Goal: Task Accomplishment & Management: Complete application form

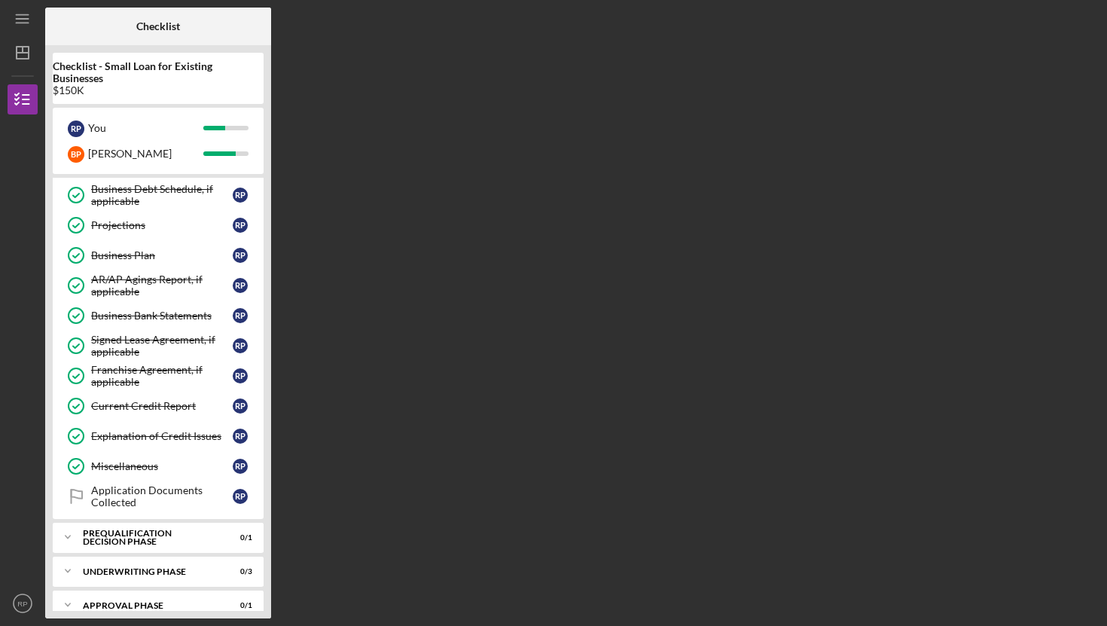
scroll to position [566, 0]
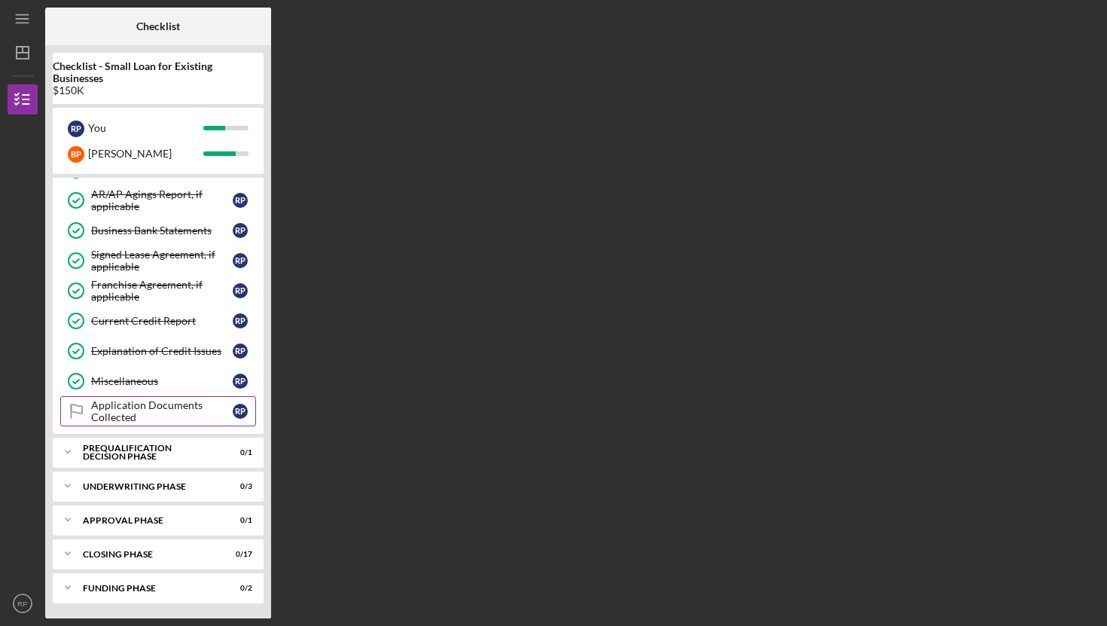
click at [164, 408] on div "Application Documents Collected" at bounding box center [162, 411] width 142 height 24
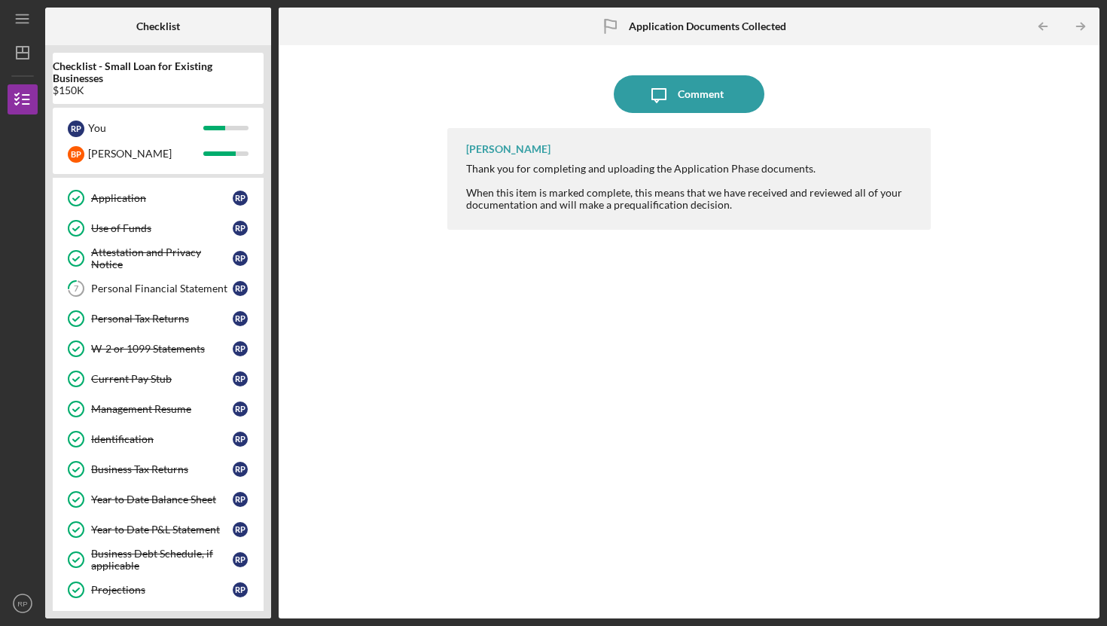
scroll to position [115, 0]
click at [191, 299] on link "7 Personal Financial Statement R P" at bounding box center [158, 289] width 196 height 30
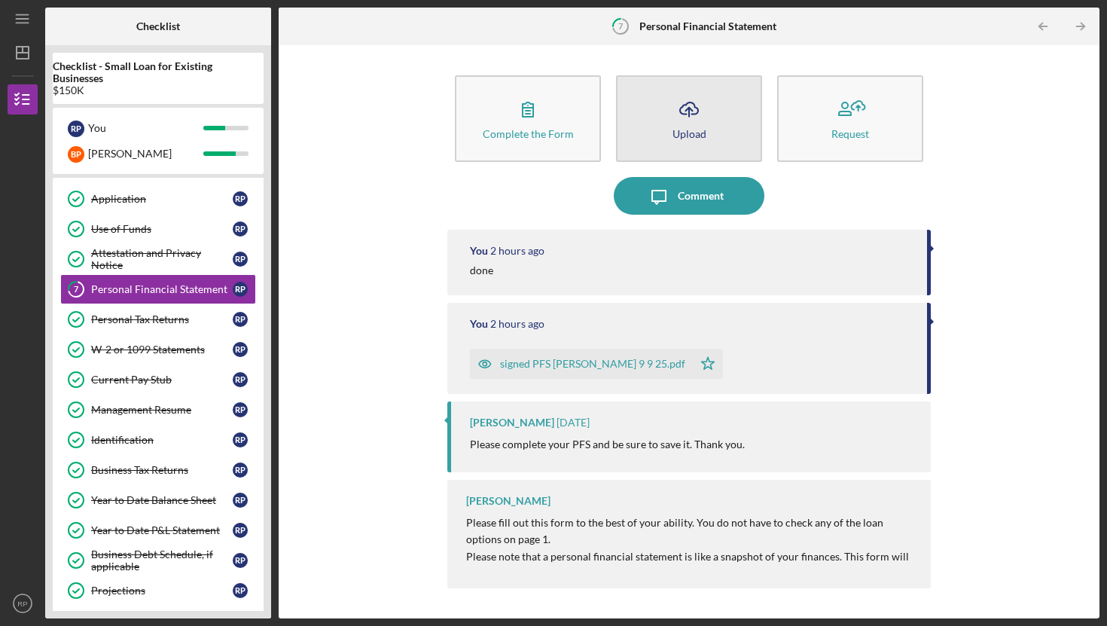
click at [696, 117] on icon "Icon/Upload" at bounding box center [689, 109] width 38 height 38
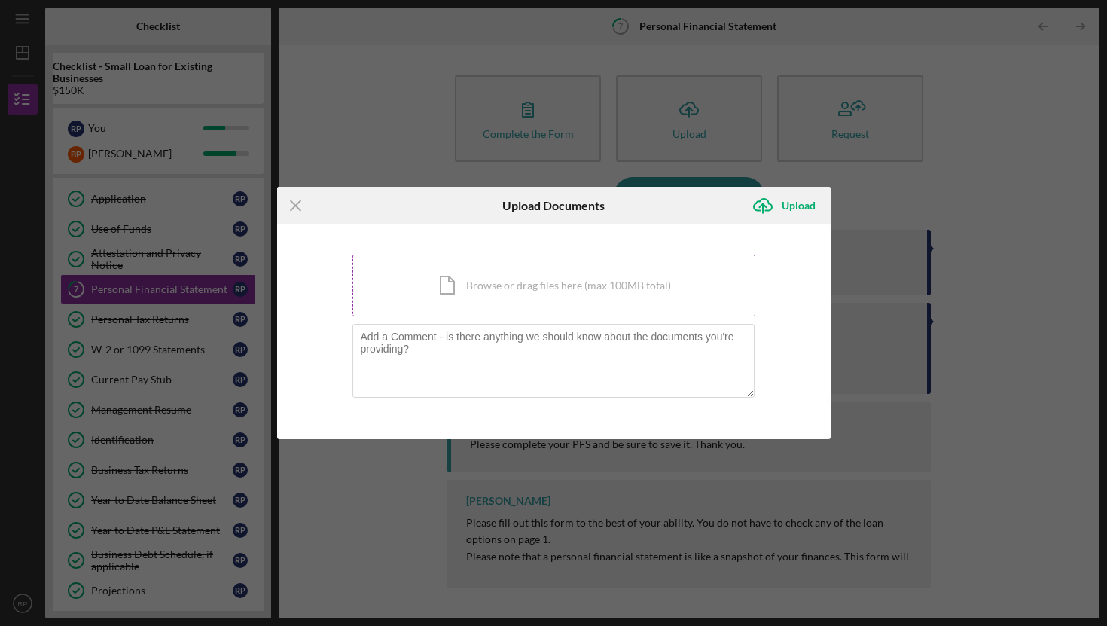
click at [520, 287] on div "Icon/Document Browse or drag files here (max 100MB total) Tap to choose files o…" at bounding box center [553, 286] width 403 height 62
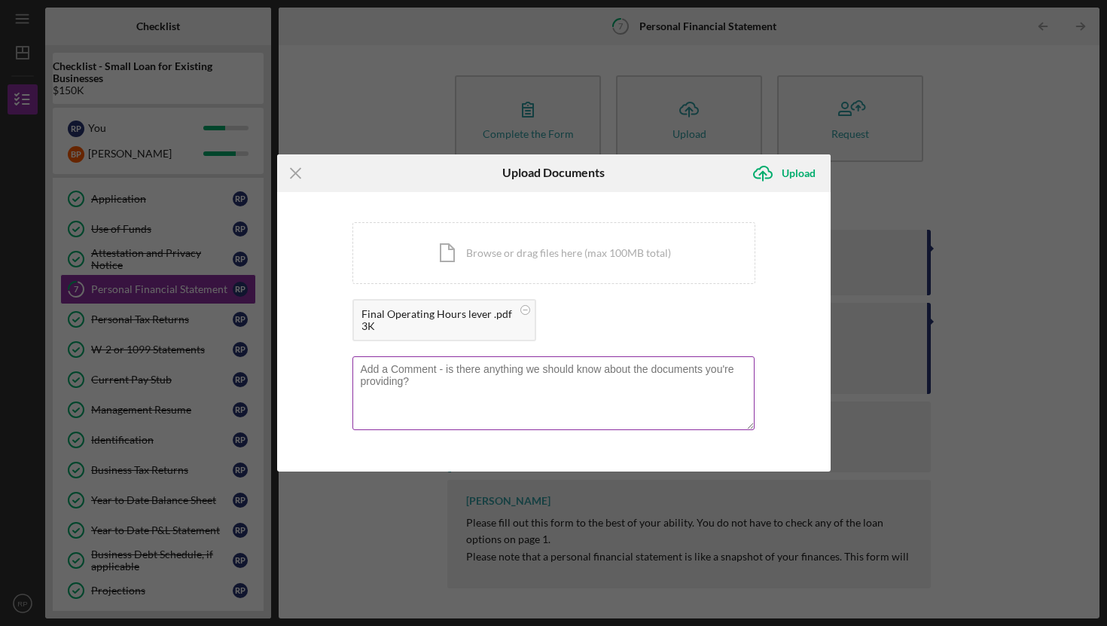
click at [388, 373] on textarea at bounding box center [553, 393] width 402 height 74
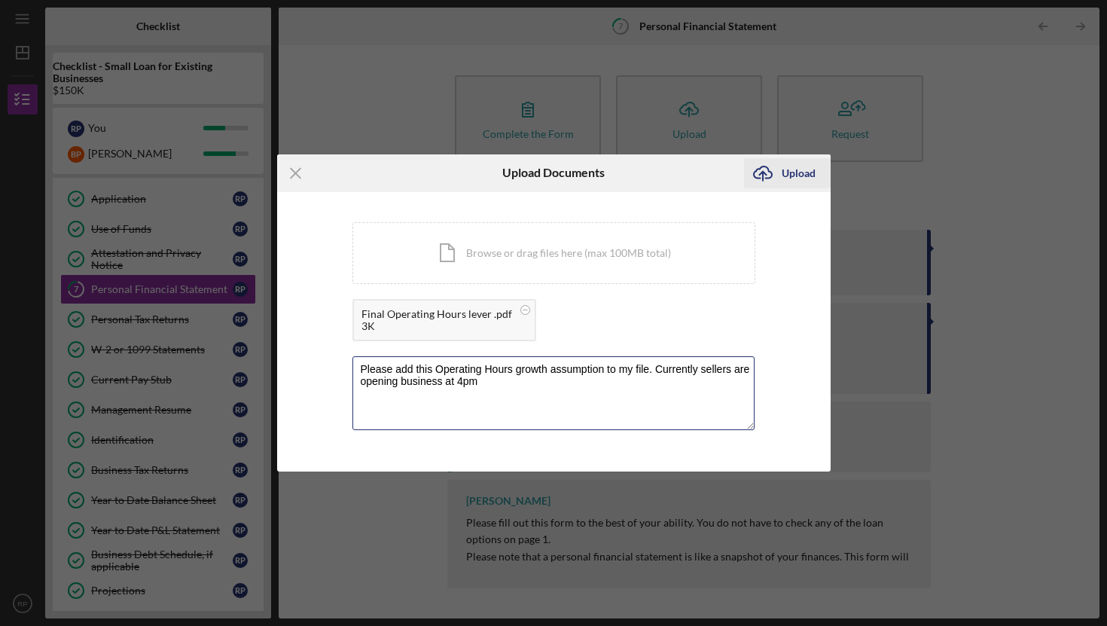
type textarea "Please add this Operating Hours growth assumption to my file. Currently sellers…"
click at [786, 169] on div "Upload" at bounding box center [799, 173] width 34 height 30
